Goal: Find specific page/section: Find specific page/section

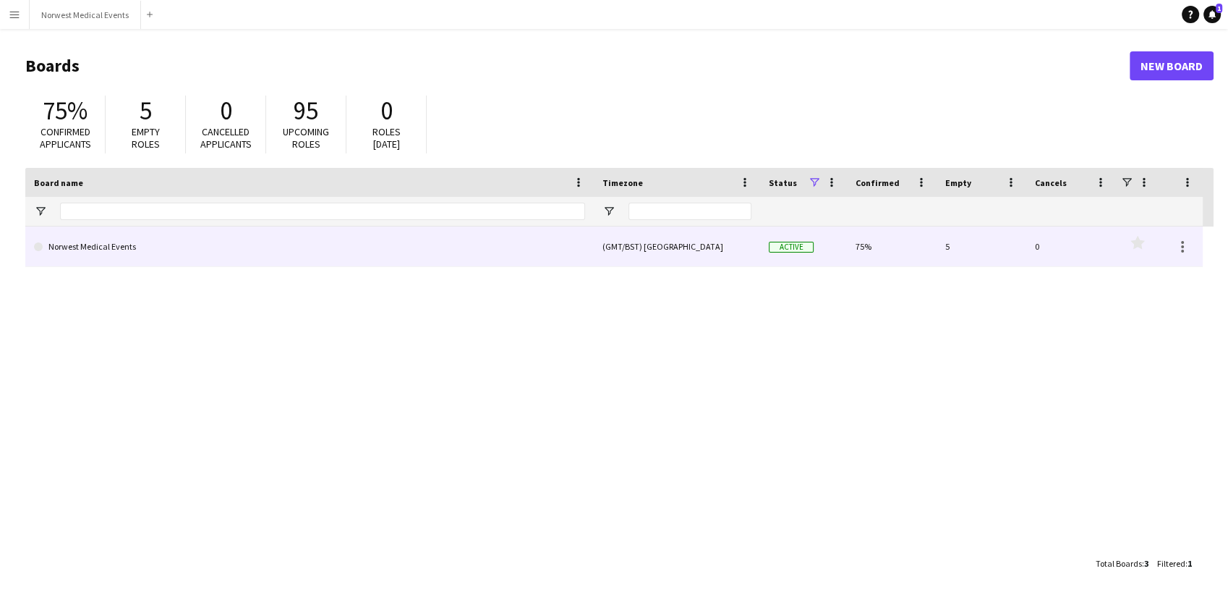
click at [239, 258] on link "Norwest Medical Events" at bounding box center [309, 246] width 551 height 41
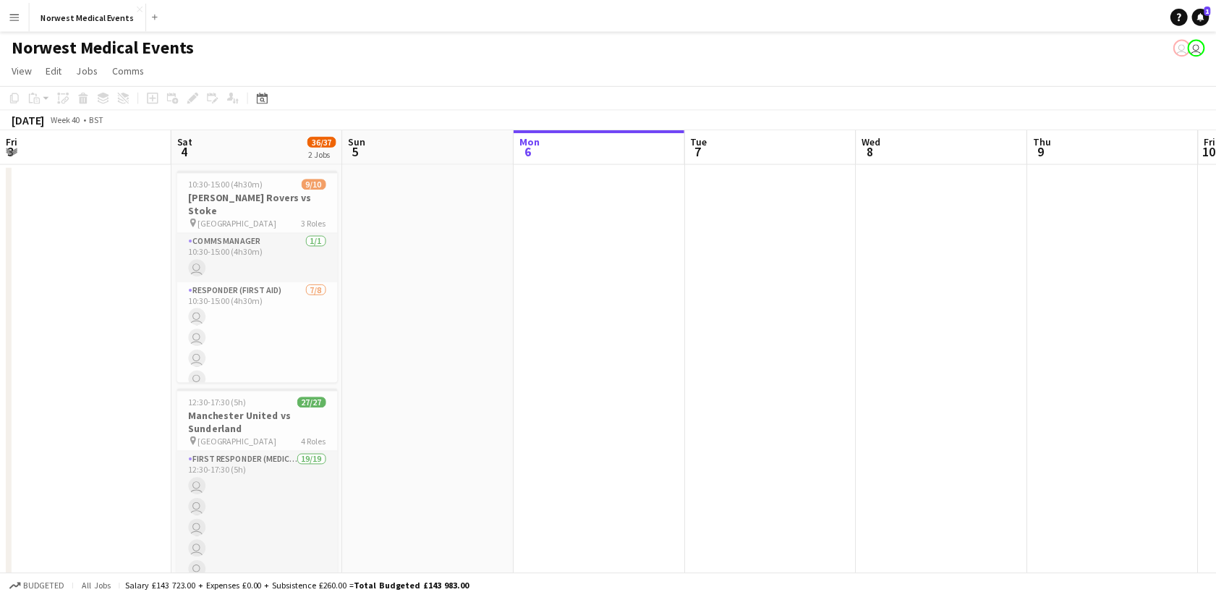
scroll to position [0, 346]
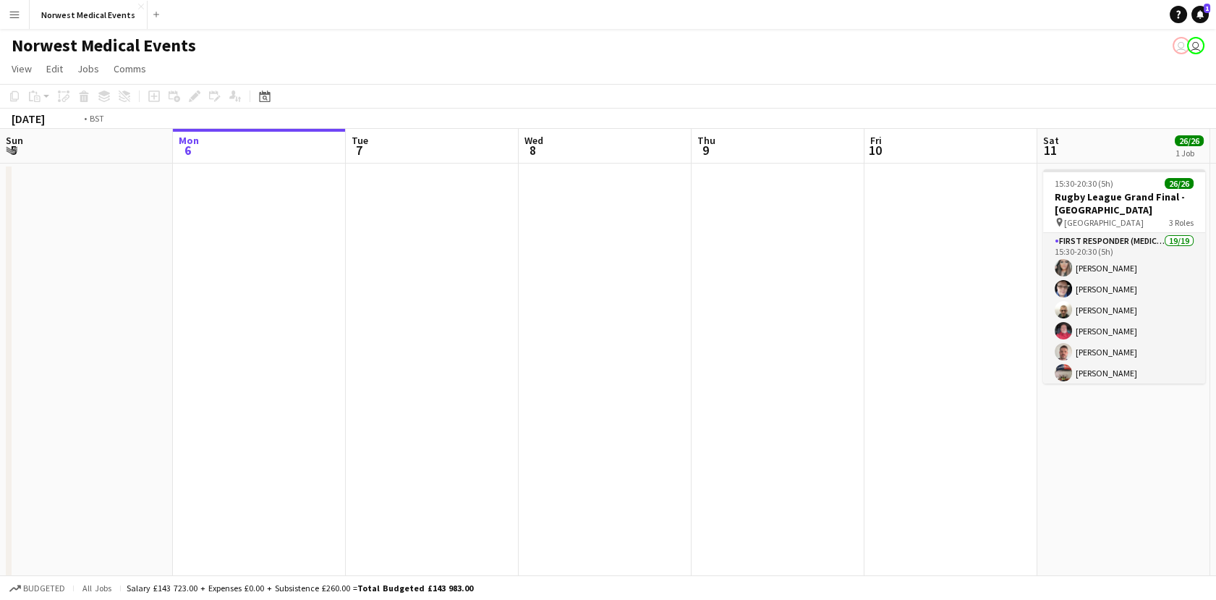
drag, startPoint x: 750, startPoint y: 331, endPoint x: 351, endPoint y: 330, distance: 399.3
click at [351, 330] on app-calendar-viewport "Fri 3 Sat 4 36/37 2 Jobs Sun 5 Mon 6 Tue 7 Wed 8 Thu 9 Fri 10 Sat 11 26/26 1 Jo…" at bounding box center [608, 414] width 1216 height 570
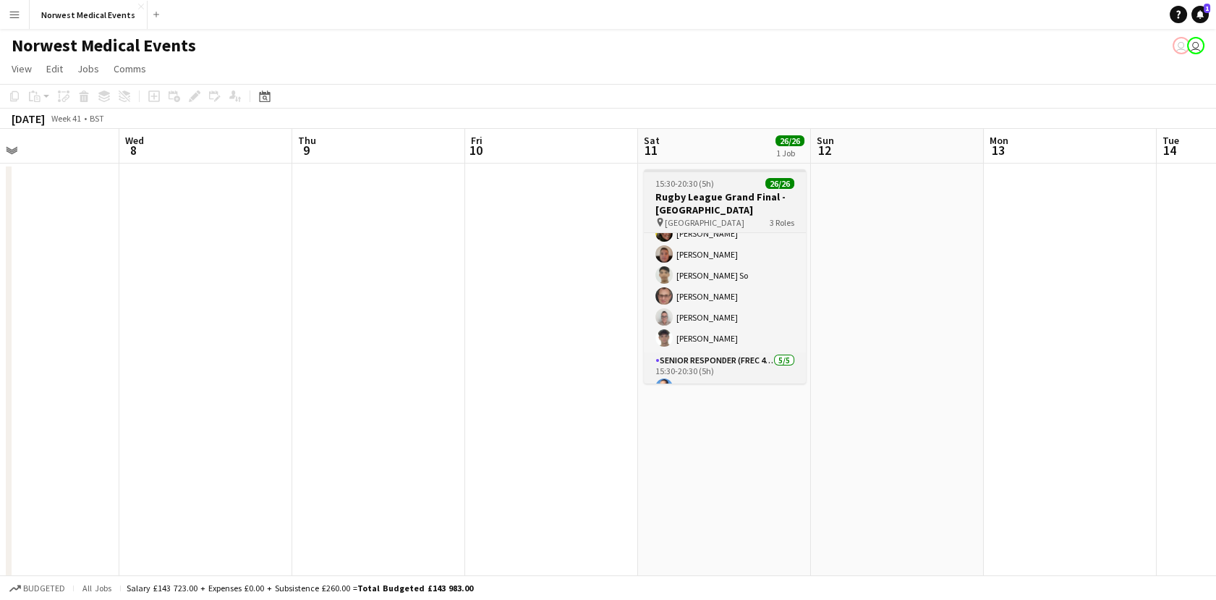
scroll to position [275, 0]
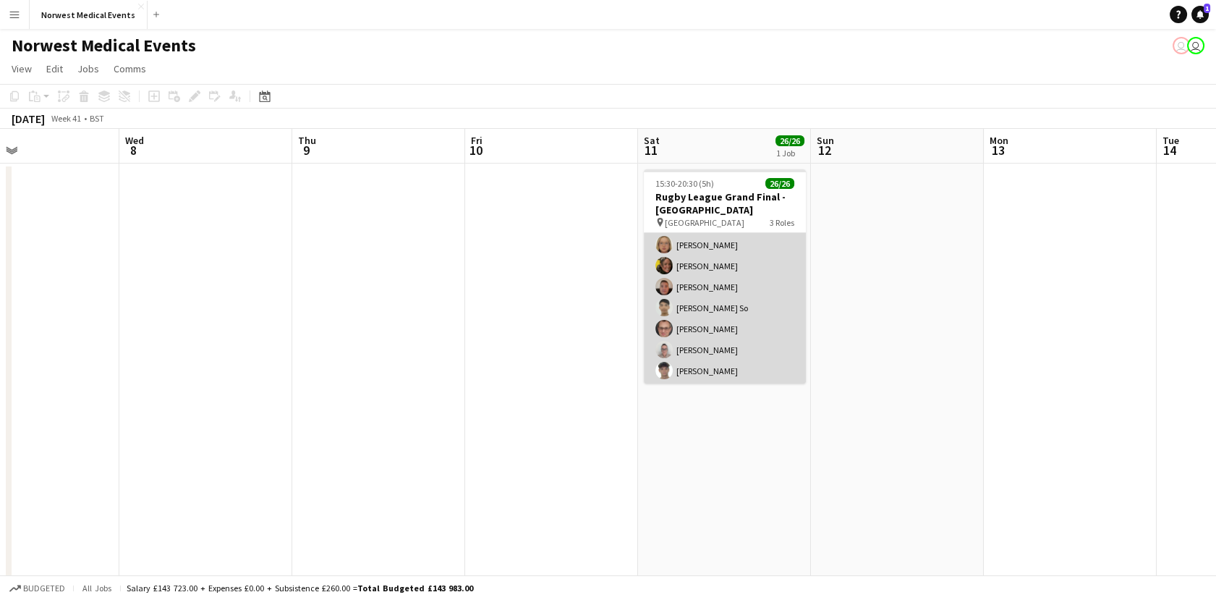
click at [757, 307] on app-card-role "First Responder (Medical) 19/19 15:30-20:30 (5h) [PERSON_NAME] [PERSON_NAME] [P…" at bounding box center [725, 171] width 162 height 427
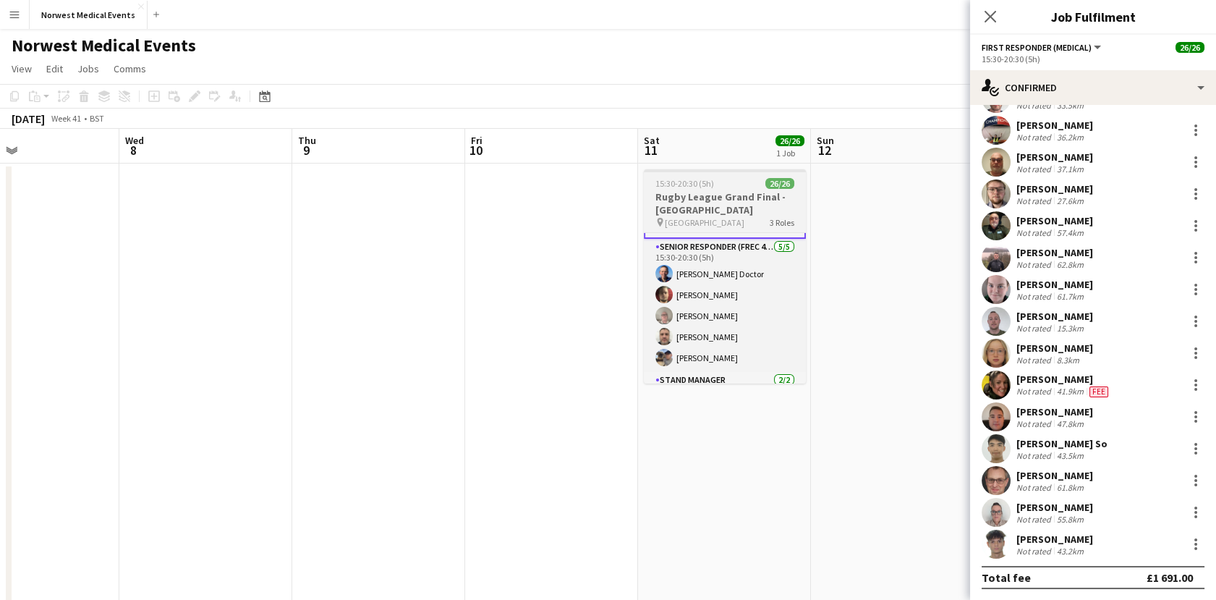
scroll to position [432, 0]
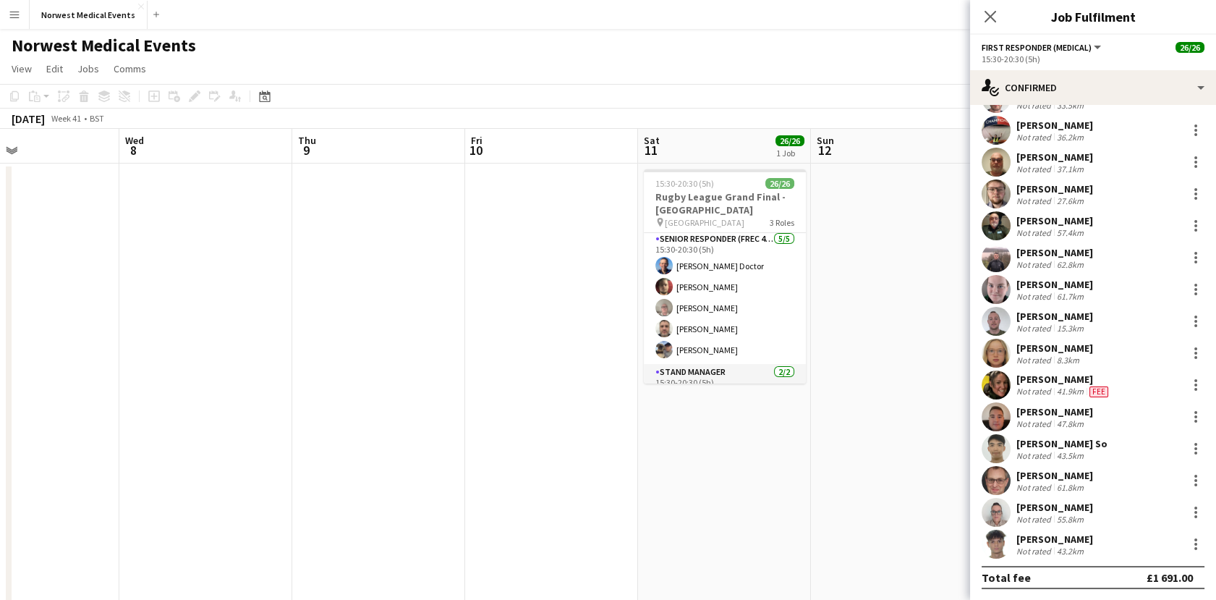
drag, startPoint x: 930, startPoint y: 287, endPoint x: 576, endPoint y: 288, distance: 354.4
click at [576, 288] on app-calendar-viewport "Sun 5 Mon 6 Tue 7 Wed 8 Thu 9 Fri 10 Sat 11 26/26 1 Job Sun 12 Mon 13 Tue 14 We…" at bounding box center [608, 414] width 1216 height 570
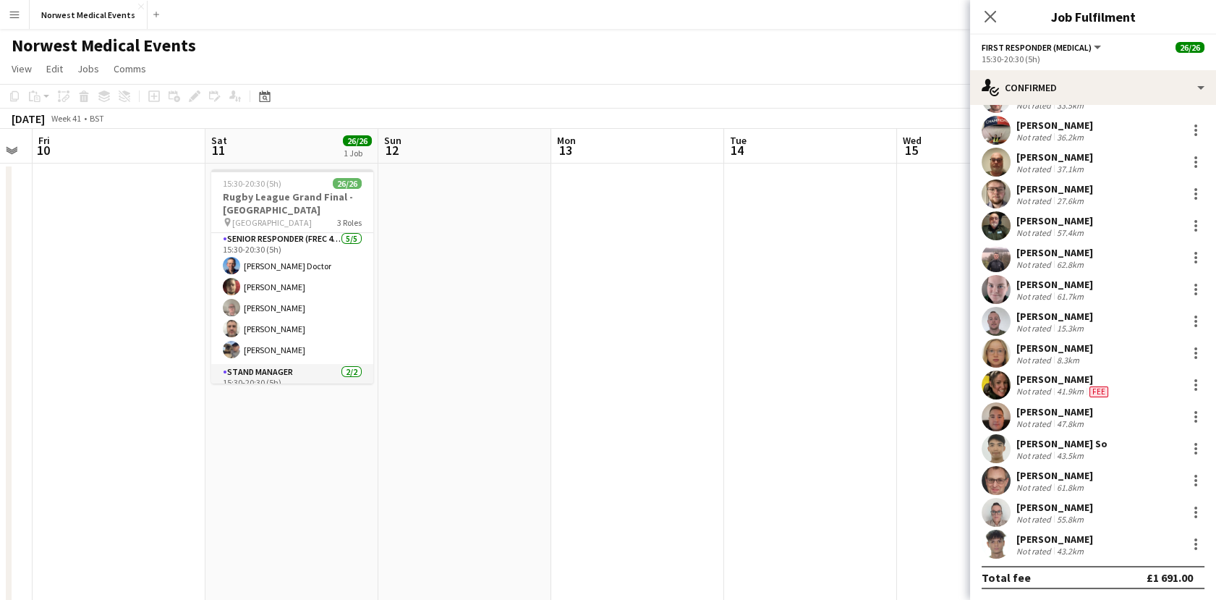
drag, startPoint x: 856, startPoint y: 382, endPoint x: 431, endPoint y: 409, distance: 426.2
click at [431, 409] on app-calendar-viewport "Tue 7 Wed 8 Thu 9 Fri 10 Sat 11 26/26 1 Job Sun 12 Mon 13 Tue 14 Wed 15 Thu 16 …" at bounding box center [608, 414] width 1216 height 570
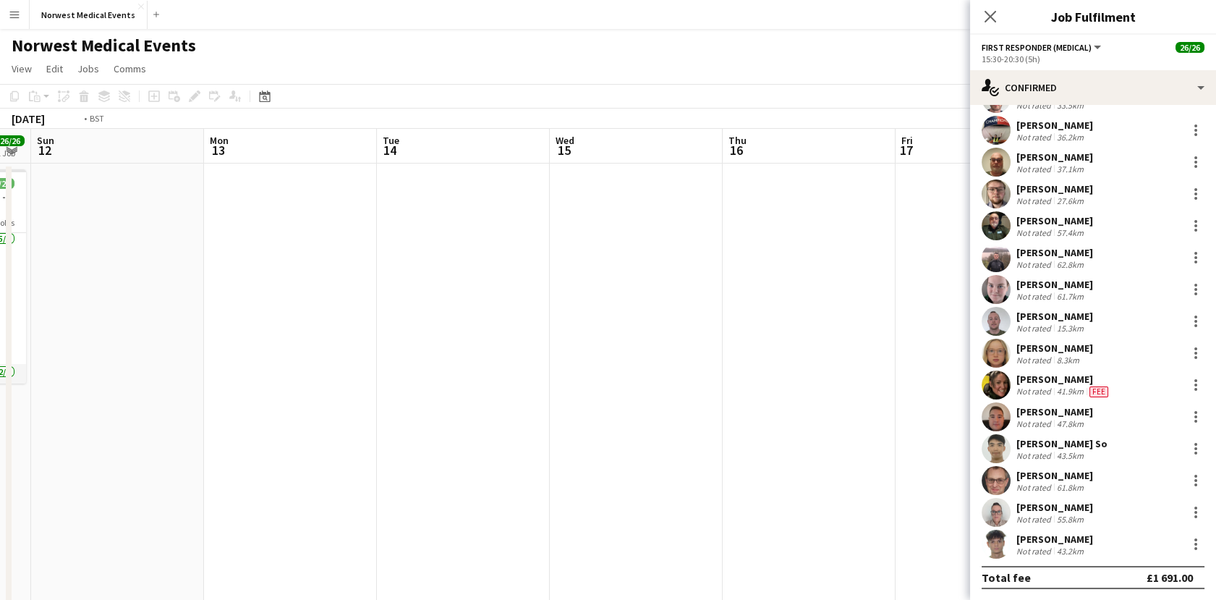
drag, startPoint x: 696, startPoint y: 431, endPoint x: 326, endPoint y: 448, distance: 370.0
click at [326, 448] on app-calendar-viewport "Thu 9 Fri 10 Sat 11 26/26 1 Job Sun 12 Mon 13 Tue 14 Wed 15 Thu 16 Fri 17 Sat 1…" at bounding box center [608, 414] width 1216 height 570
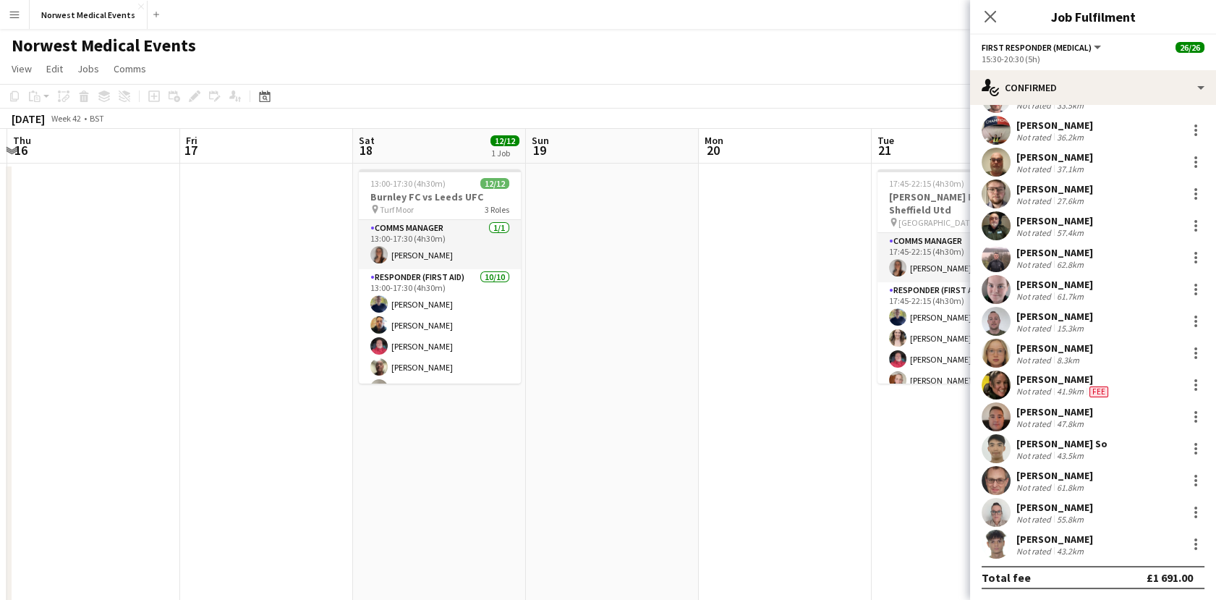
drag, startPoint x: 652, startPoint y: 459, endPoint x: 224, endPoint y: 473, distance: 427.7
click at [224, 473] on app-calendar-viewport "Mon 13 Tue 14 Wed 15 Thu 16 Fri 17 Sat 18 12/12 1 Job Sun 19 Mon 20 Tue 21 10/1…" at bounding box center [608, 414] width 1216 height 570
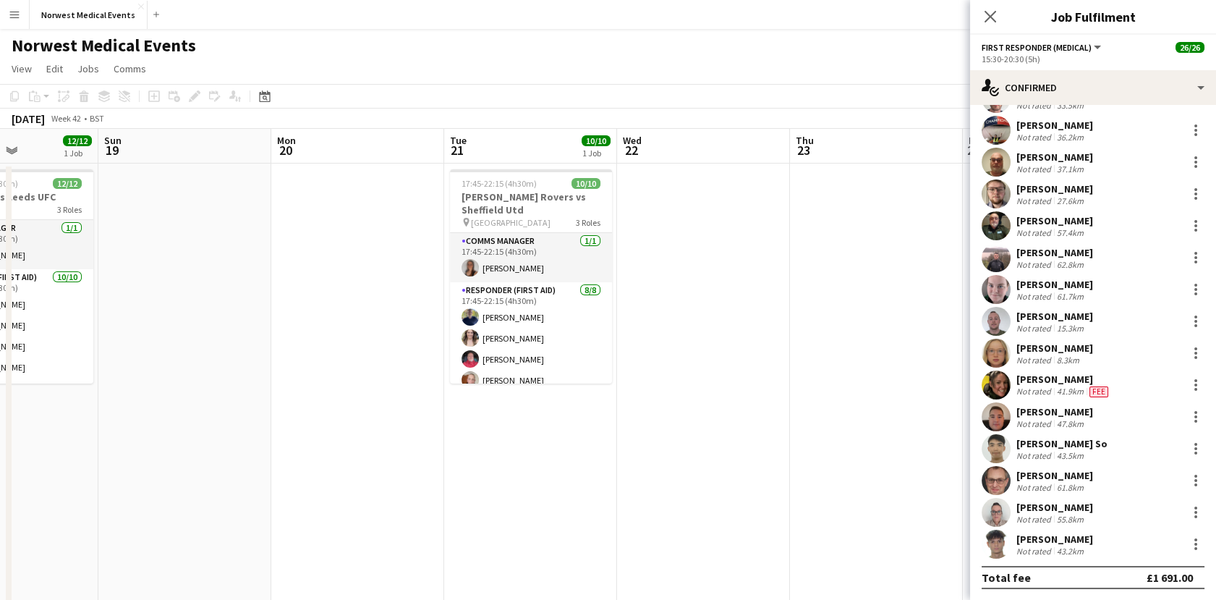
drag, startPoint x: 618, startPoint y: 454, endPoint x: 239, endPoint y: 448, distance: 379.1
click at [239, 448] on app-calendar-viewport "Wed 15 Thu 16 Fri 17 Sat 18 12/12 1 Job Sun 19 Mon 20 Tue 21 10/10 1 Job Wed 22…" at bounding box center [608, 414] width 1216 height 570
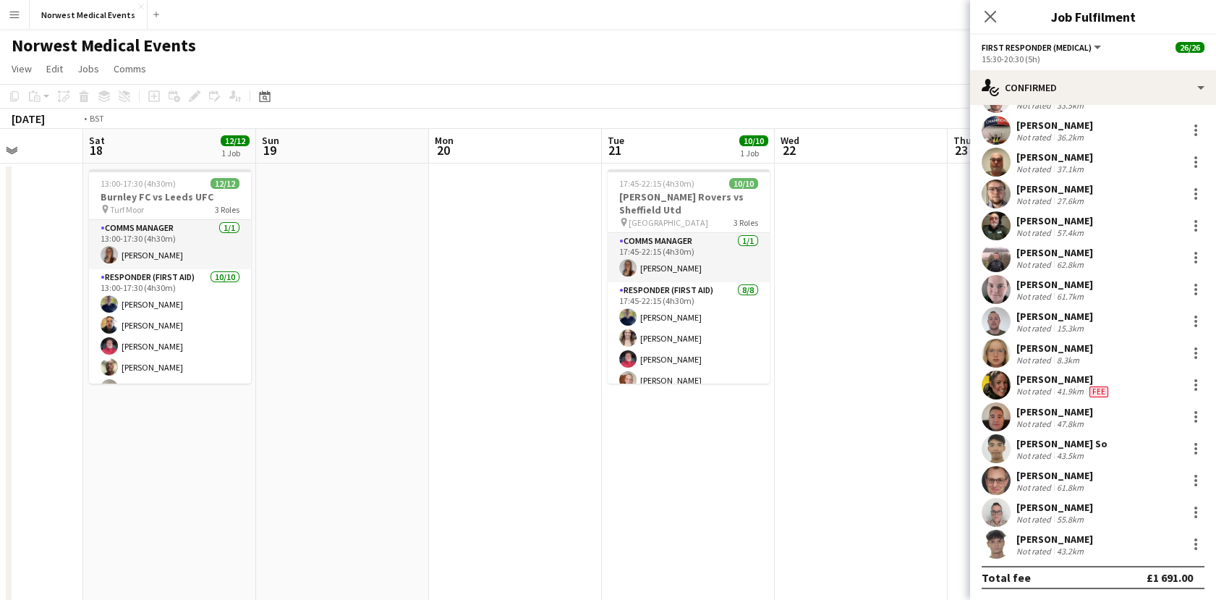
drag, startPoint x: 561, startPoint y: 456, endPoint x: 226, endPoint y: 461, distance: 335.7
click at [226, 461] on app-calendar-viewport "Wed 15 Thu 16 Fri 17 Sat 18 12/12 1 Job Sun 19 Mon 20 Tue 21 10/10 1 Job Wed 22…" at bounding box center [608, 414] width 1216 height 570
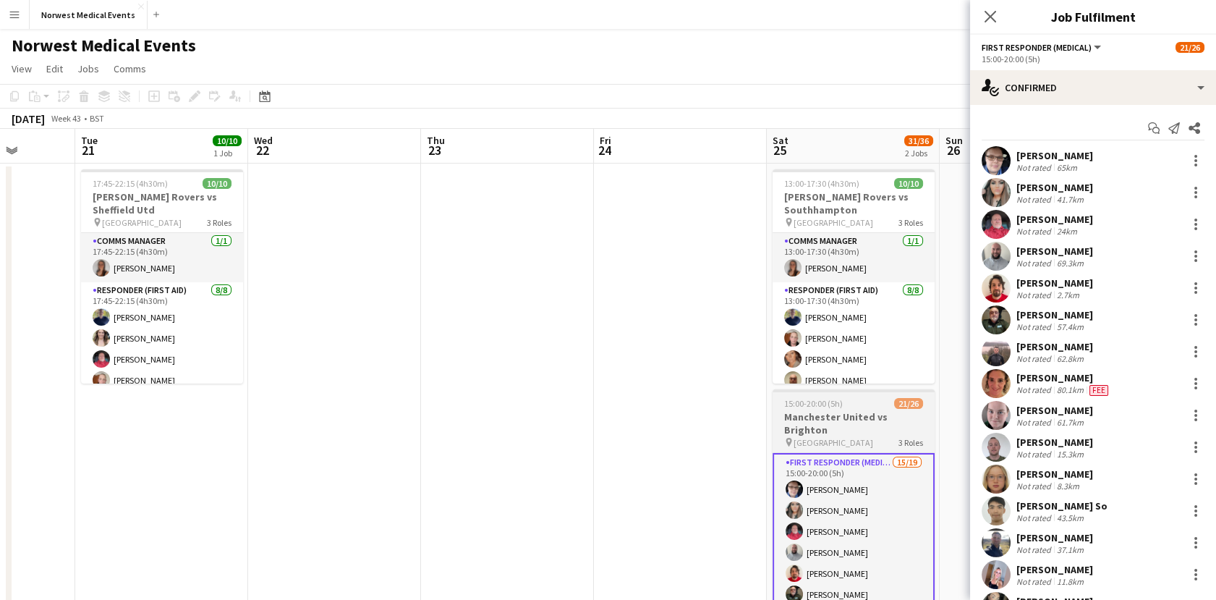
scroll to position [469, 0]
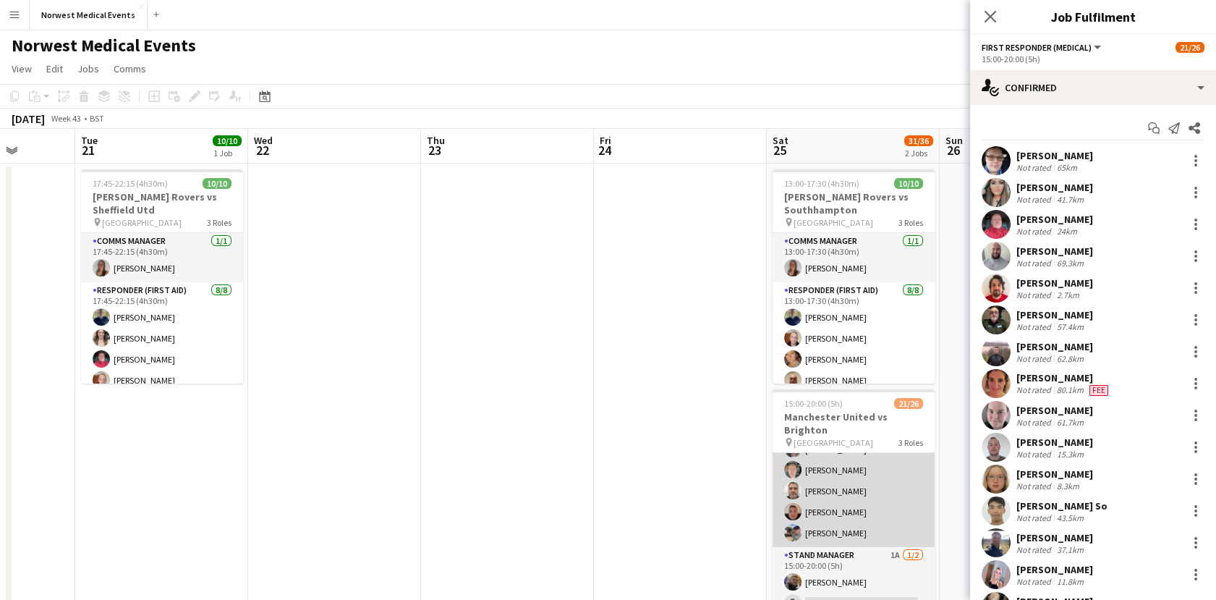
click at [848, 469] on app-card-role "Senior Responder (FREC 4 or Above) [DATE] 15:00-20:00 (5h) [PERSON_NAME] [PERSO…" at bounding box center [854, 480] width 162 height 133
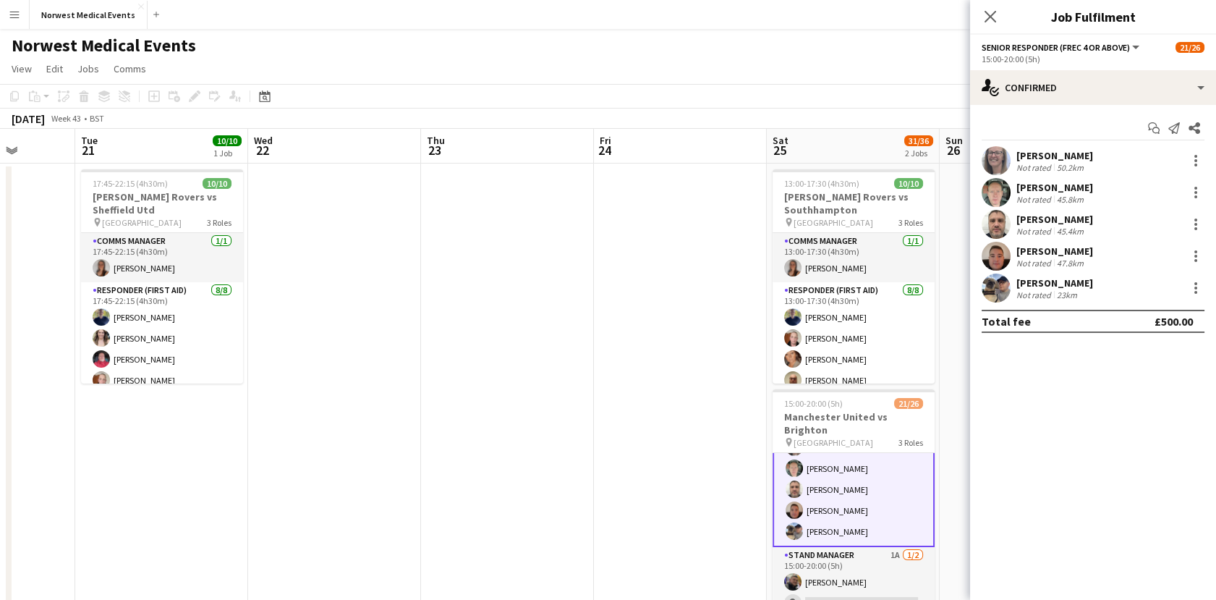
scroll to position [468, 0]
click at [906, 558] on app-card-role "Stand Manager 1A [DATE] 15:00-20:00 (5h) [PERSON_NAME] single-neutral-actions" at bounding box center [854, 583] width 162 height 70
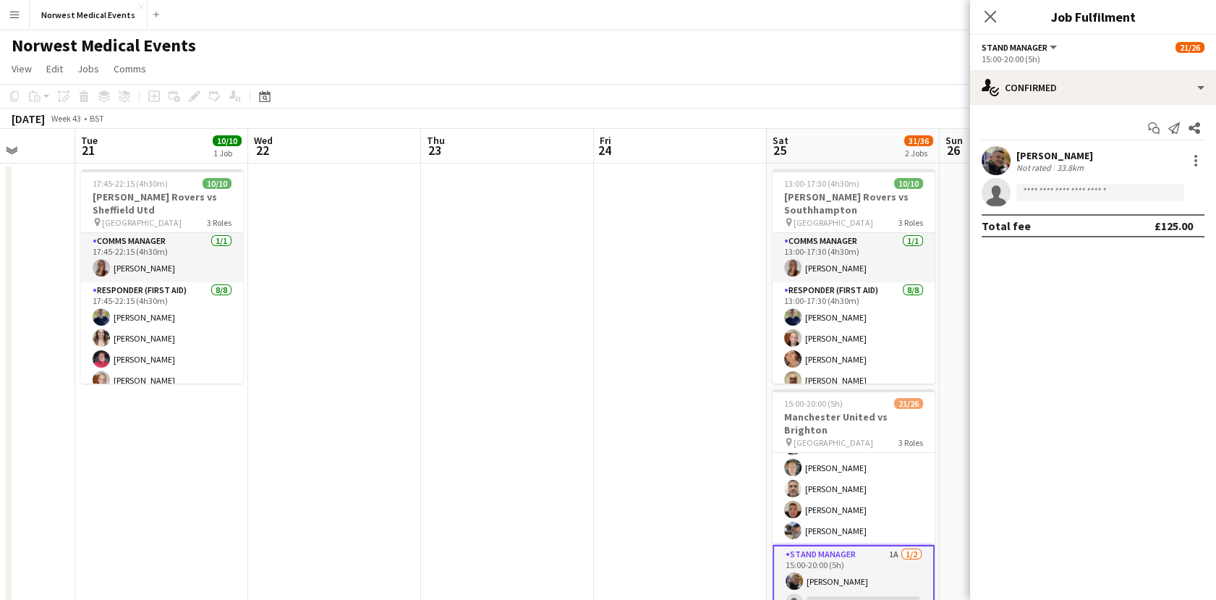
scroll to position [467, 0]
click at [987, 17] on icon "Close pop-in" at bounding box center [990, 16] width 14 height 14
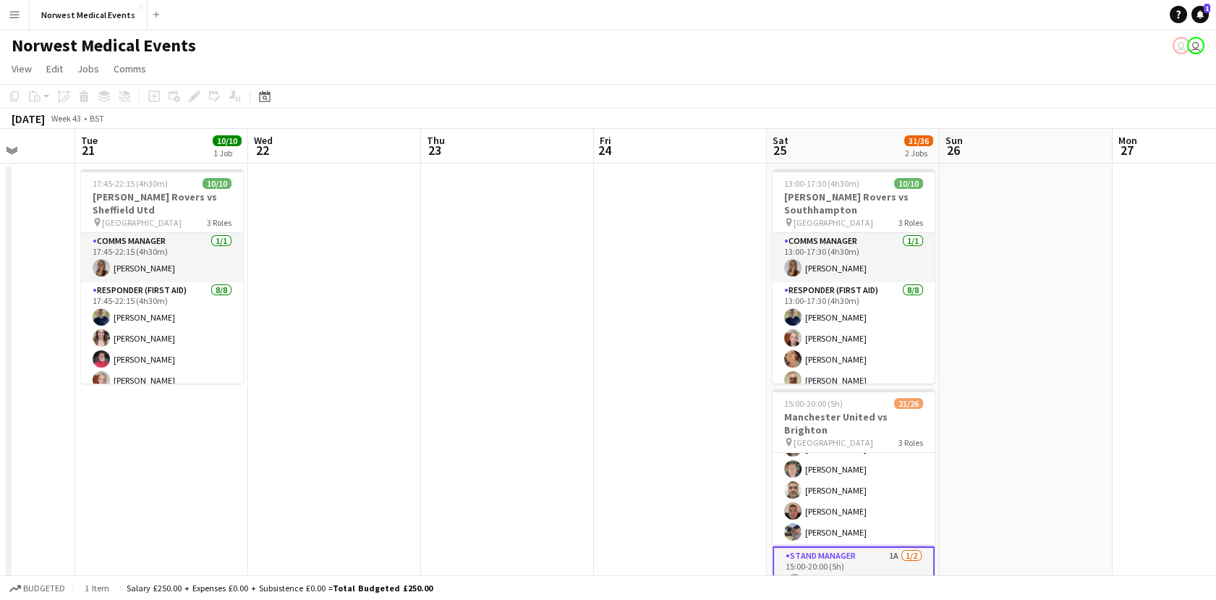
drag, startPoint x: 1088, startPoint y: 381, endPoint x: 710, endPoint y: 393, distance: 377.7
click at [710, 393] on app-calendar-viewport "Sat 18 12/12 1 Job Sun 19 Mon 20 Tue 21 10/10 1 Job Wed 22 Thu 23 Fri 24 Sat 25…" at bounding box center [608, 414] width 1216 height 570
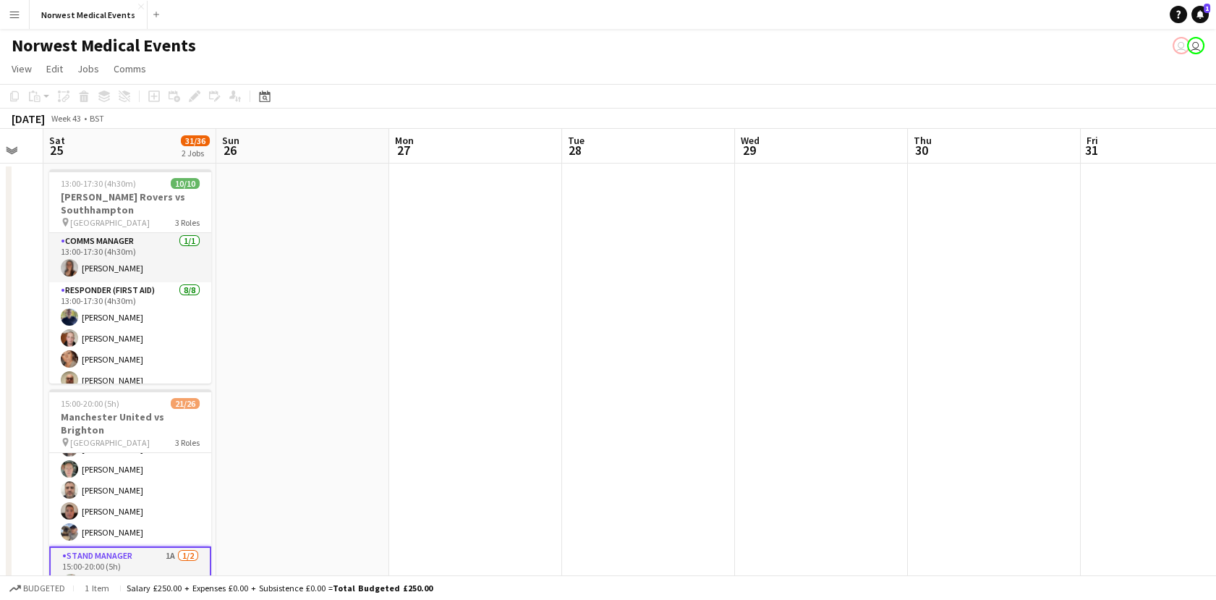
drag, startPoint x: 1053, startPoint y: 472, endPoint x: 538, endPoint y: 496, distance: 515.6
click at [538, 496] on app-calendar-viewport "Wed 22 Thu 23 Fri 24 Sat 25 31/36 2 Jobs Sun 26 Mon 27 Tue 28 Wed 29 Thu 30 Fri…" at bounding box center [608, 524] width 1216 height 790
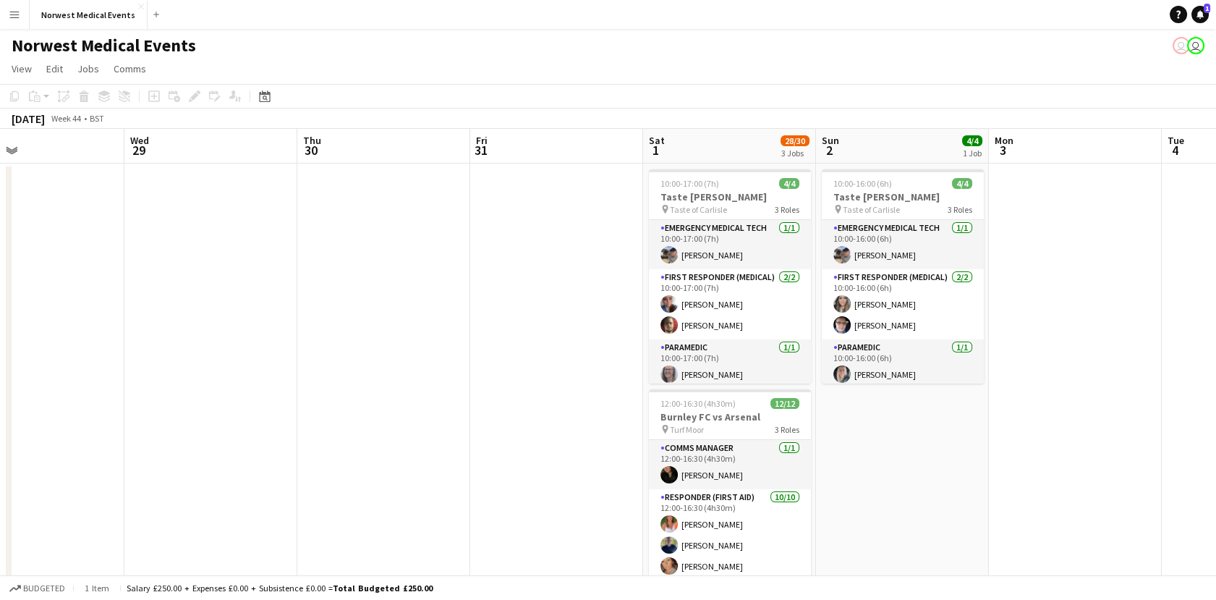
scroll to position [0, 566]
drag, startPoint x: 869, startPoint y: 472, endPoint x: 430, endPoint y: 496, distance: 440.5
click at [430, 496] on app-calendar-viewport "Sat 25 31/36 2 Jobs Sun 26 Mon 27 Tue 28 Wed 29 Thu 30 Fri 31 Sat 1 28/30 3 Job…" at bounding box center [608, 524] width 1216 height 790
click at [1134, 252] on app-date-cell at bounding box center [1076, 507] width 173 height 689
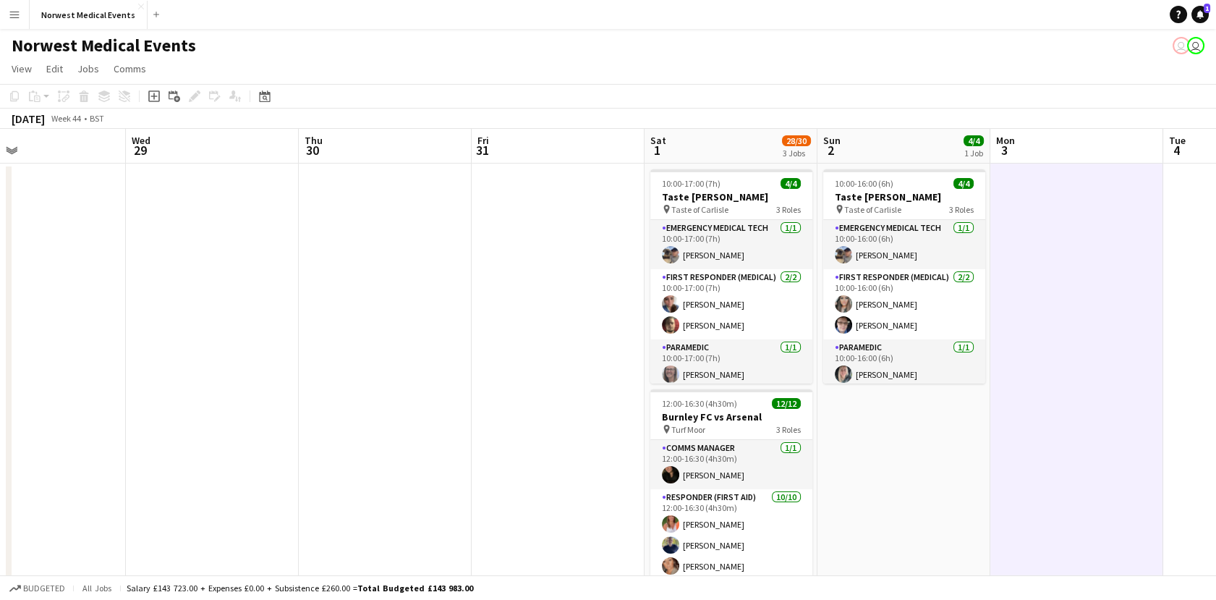
click at [1134, 252] on app-date-cell at bounding box center [1076, 507] width 173 height 689
